Goal: Information Seeking & Learning: Learn about a topic

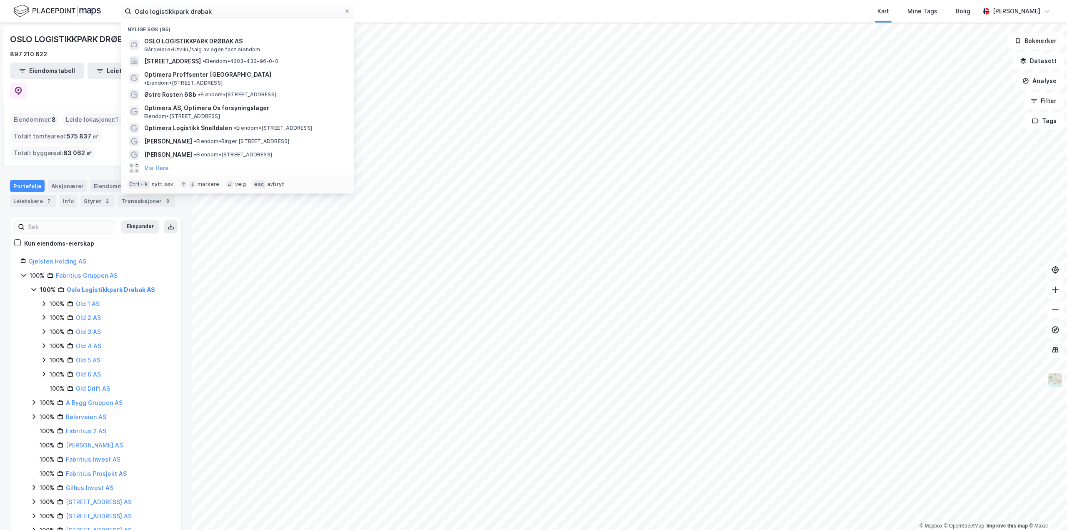
click at [94, 7] on div "Oslo logistikkpark drøbak Nylige søk (95) OSLO LOGISTIKKPARK DRØBAK AS Gårdeier…" at bounding box center [533, 11] width 1067 height 23
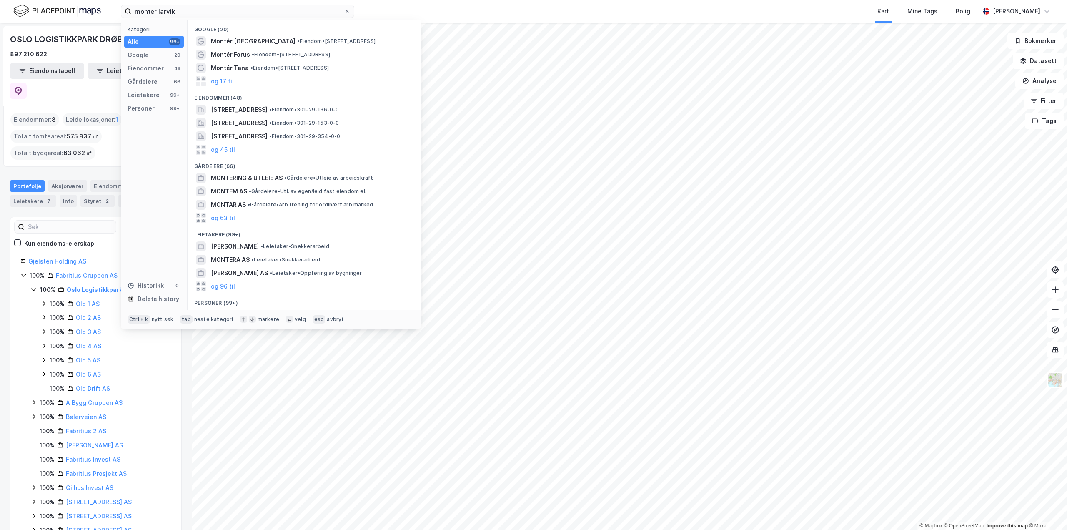
type input "monter larvik"
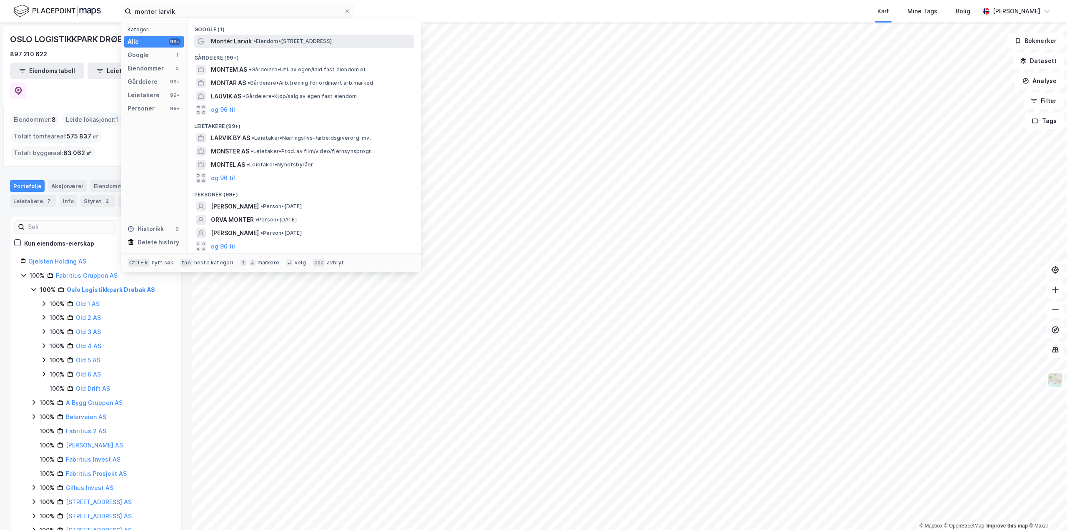
click at [229, 39] on span "Montér Larvik" at bounding box center [231, 41] width 41 height 10
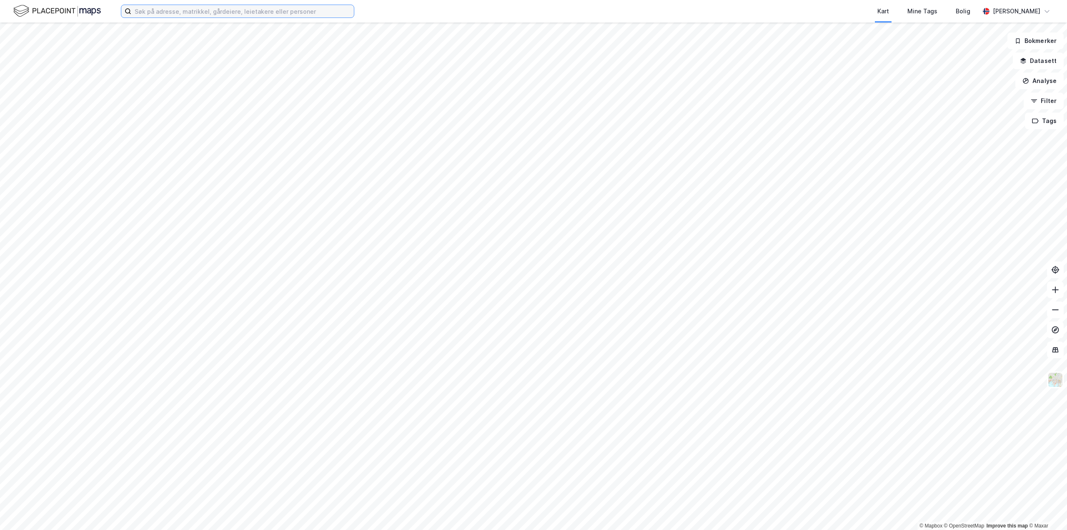
click at [208, 13] on input at bounding box center [242, 11] width 223 height 13
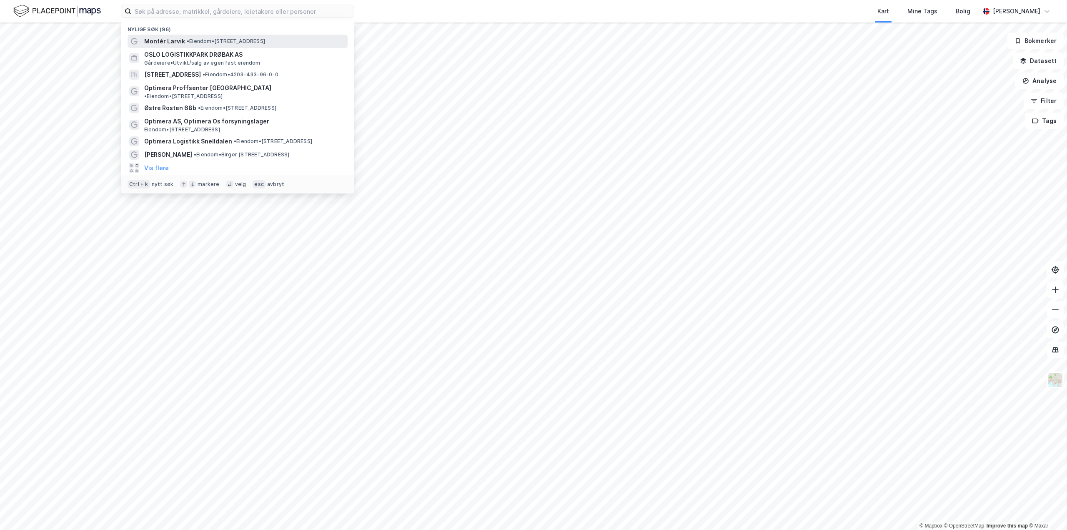
click at [171, 40] on span "Montér Larvik" at bounding box center [164, 41] width 41 height 10
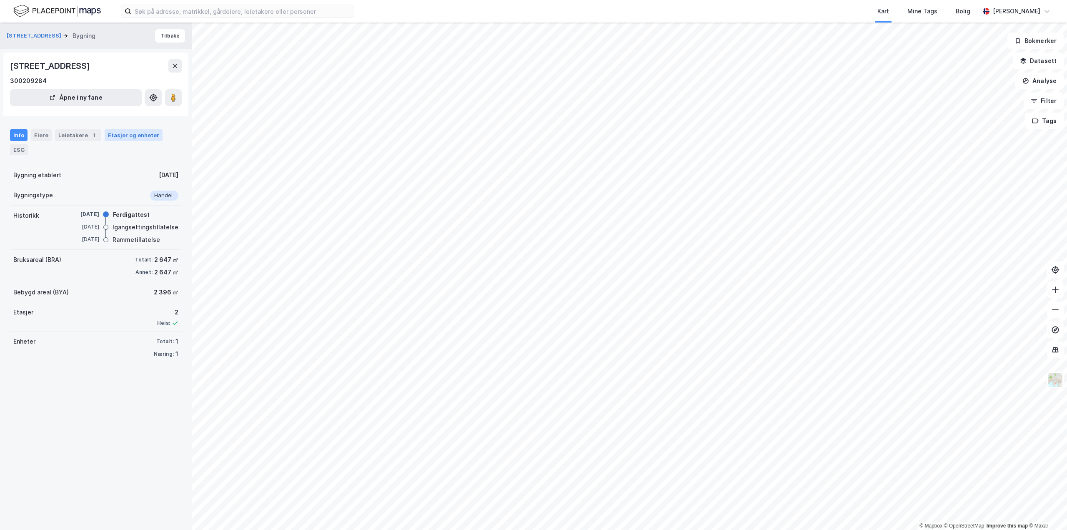
click at [119, 134] on div "Etasjer og enheter" at bounding box center [133, 135] width 51 height 8
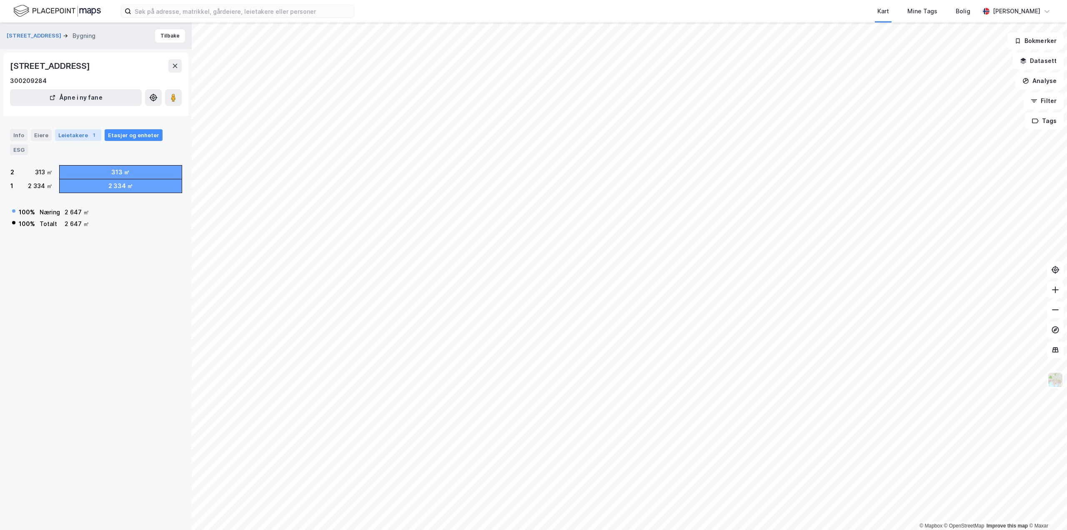
click at [78, 133] on div "Leietakere 1" at bounding box center [78, 135] width 46 height 12
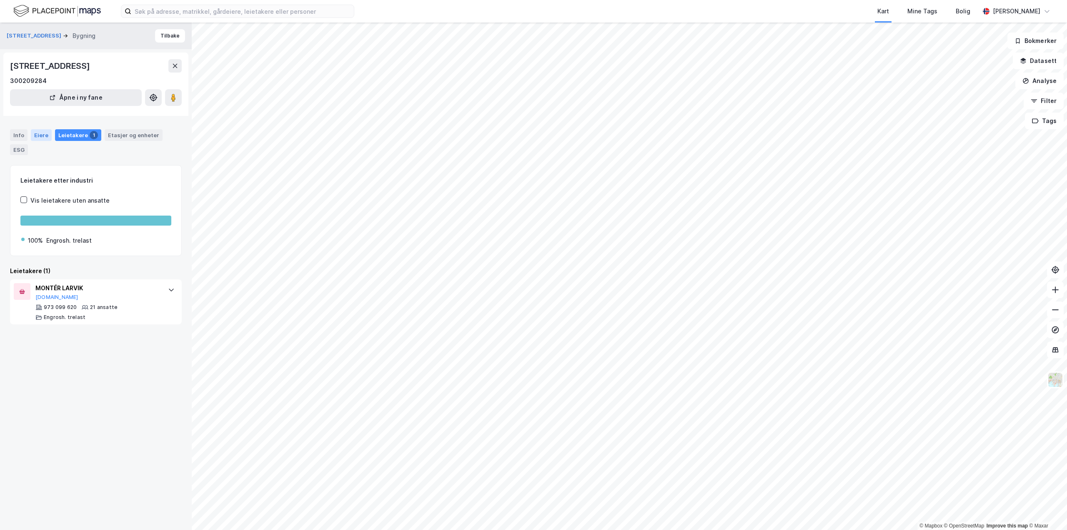
click at [39, 134] on div "Eiere" at bounding box center [41, 135] width 21 height 12
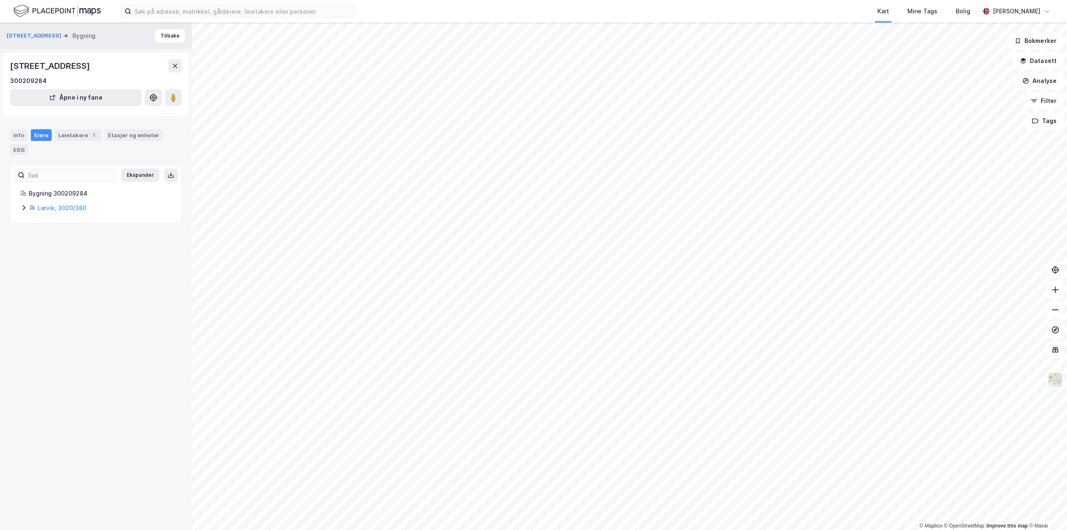
click at [39, 136] on div "Eiere" at bounding box center [41, 135] width 21 height 12
click at [19, 134] on div "Info" at bounding box center [19, 135] width 18 height 12
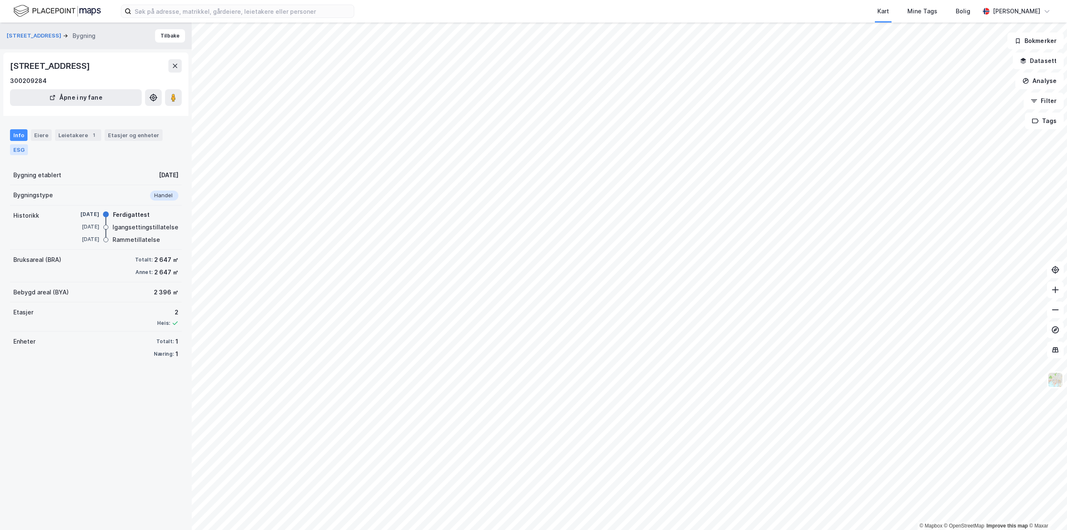
click at [19, 151] on div "ESG" at bounding box center [19, 149] width 18 height 11
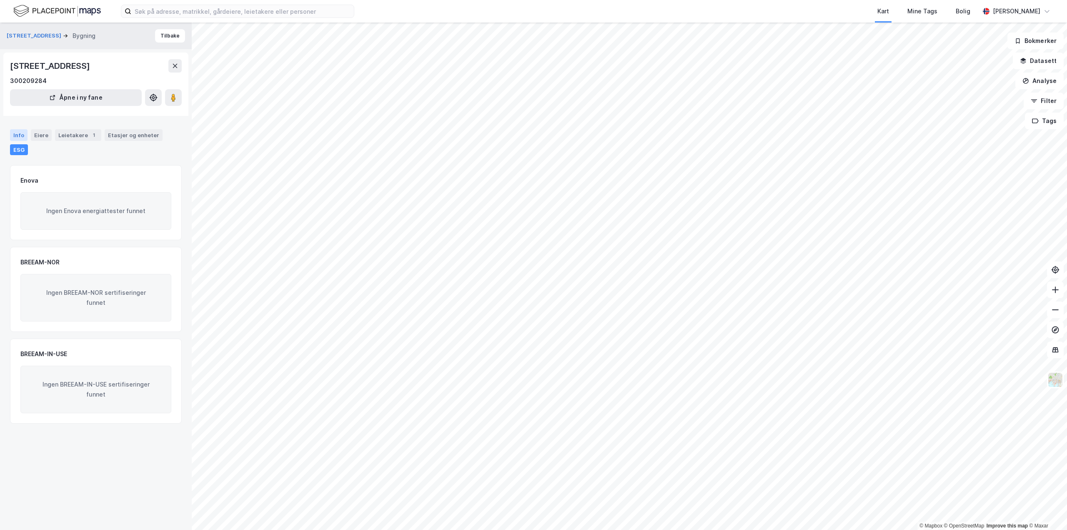
click at [19, 133] on div "Info" at bounding box center [19, 135] width 18 height 12
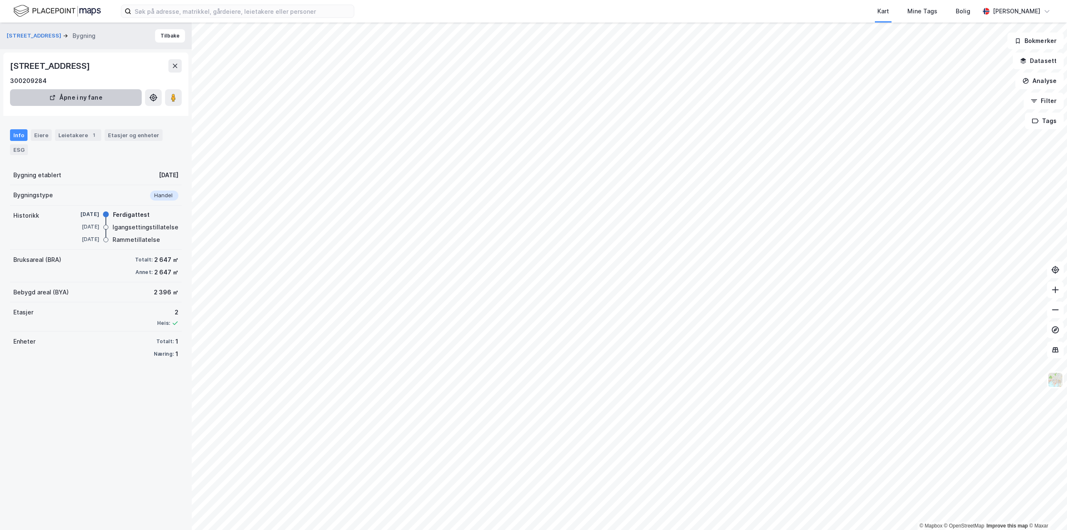
click at [90, 95] on button "Åpne i ny fane" at bounding box center [76, 97] width 132 height 17
